Goal: Task Accomplishment & Management: Manage account settings

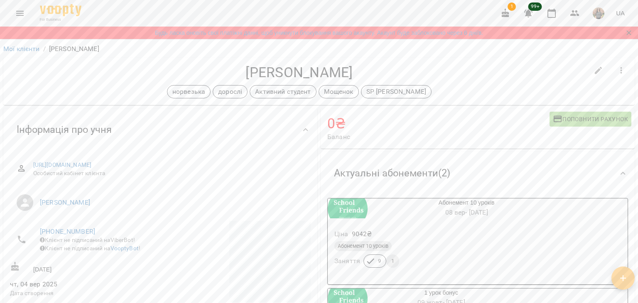
scroll to position [137, 0]
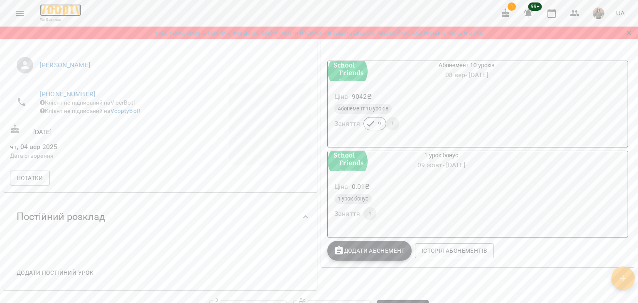
click at [53, 13] on img at bounding box center [61, 10] width 42 height 12
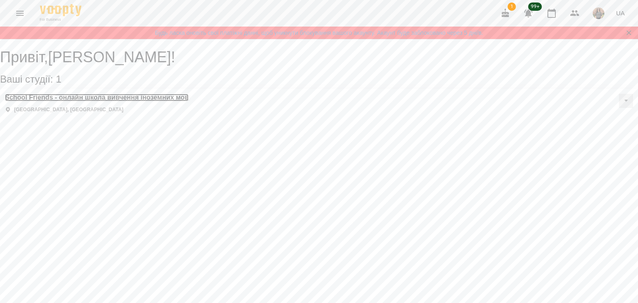
click at [44, 101] on h3 "School Friends - онлайн школа вивчення іноземних мов" at bounding box center [97, 97] width 184 height 7
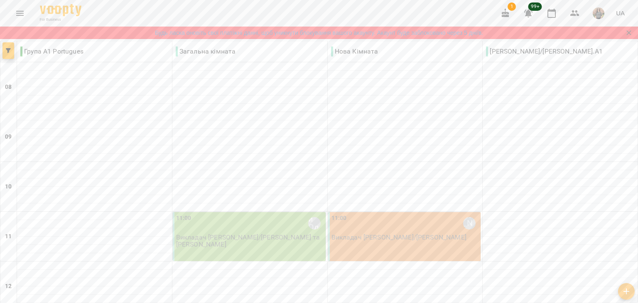
click at [506, 15] on icon "button" at bounding box center [505, 12] width 7 height 9
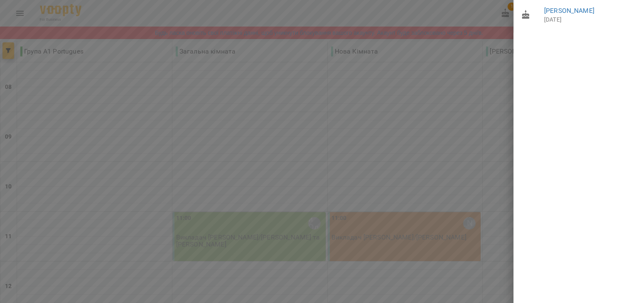
click at [432, 10] on div at bounding box center [319, 151] width 638 height 303
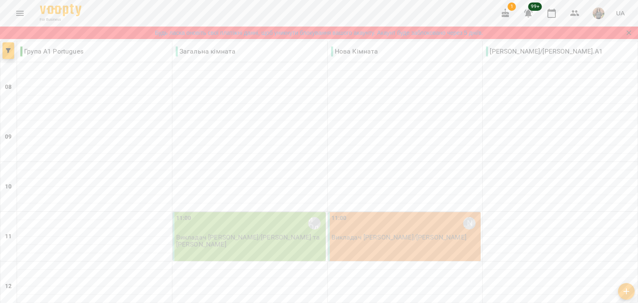
click at [20, 13] on icon "Menu" at bounding box center [19, 13] width 7 height 5
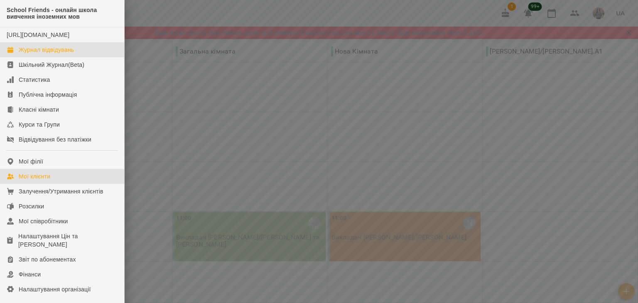
click at [38, 181] on div "Мої клієнти" at bounding box center [35, 176] width 32 height 8
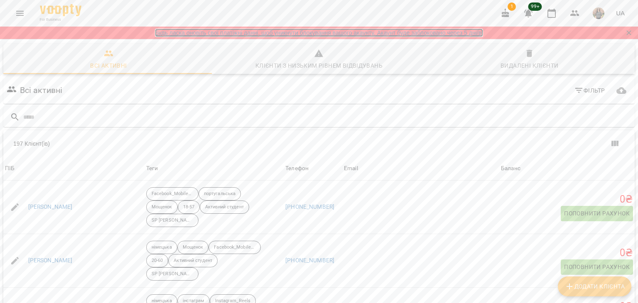
click at [267, 37] on link "Будь ласка оновіть свої платіжні данні, щоб уникнути блокування вашого акаунту.…" at bounding box center [319, 33] width 328 height 8
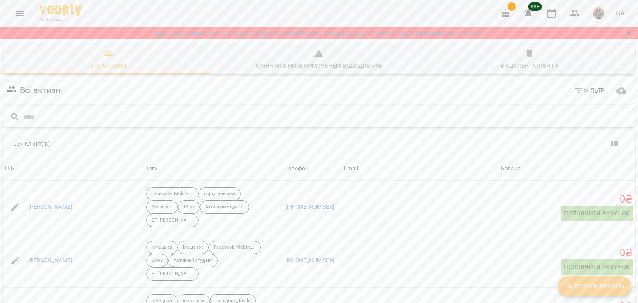
click at [57, 112] on input "text" at bounding box center [327, 117] width 608 height 14
type input "*********"
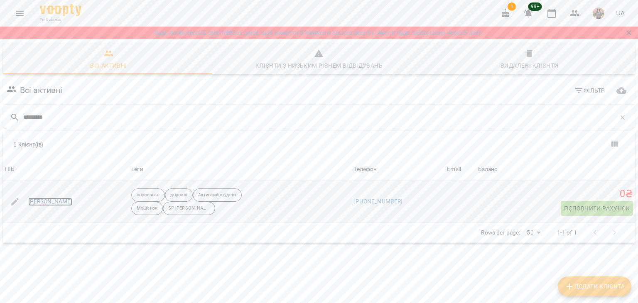
click at [67, 204] on link "[PERSON_NAME]" at bounding box center [50, 202] width 44 height 8
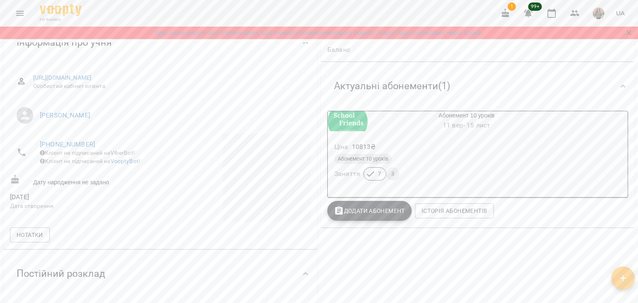
scroll to position [42, 0]
